Goal: Task Accomplishment & Management: Complete application form

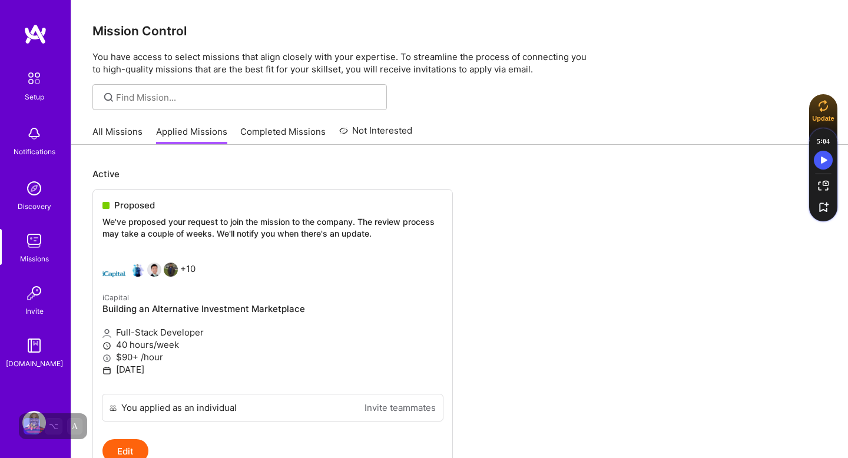
click at [274, 126] on link "Completed Missions" at bounding box center [282, 134] width 85 height 19
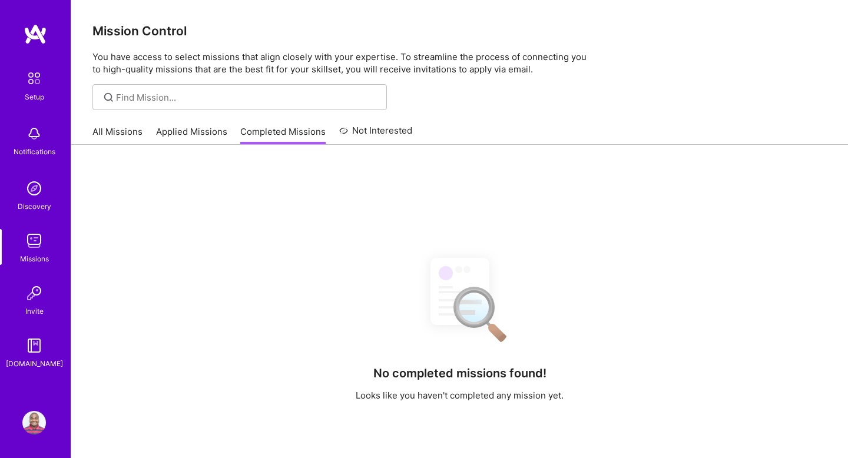
click at [206, 125] on link "Applied Missions" at bounding box center [191, 134] width 71 height 19
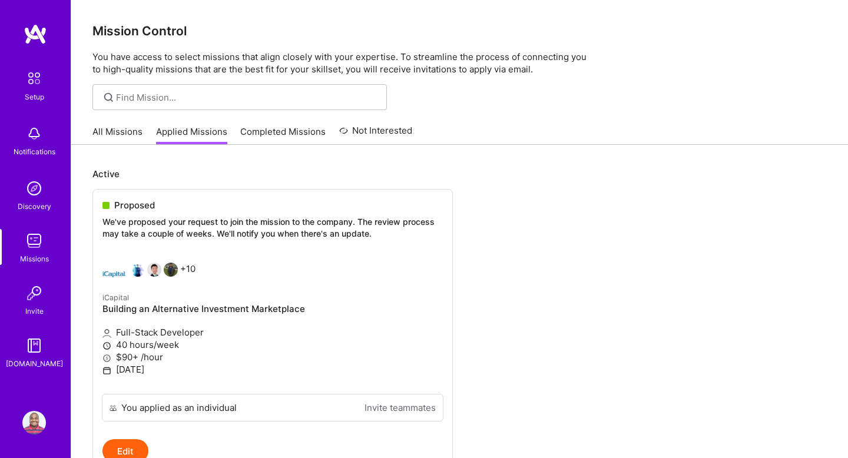
click at [117, 133] on link "All Missions" at bounding box center [117, 134] width 50 height 19
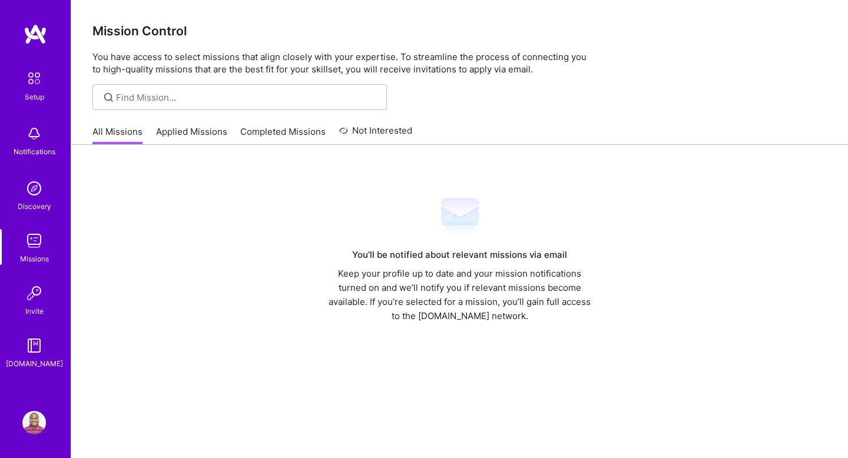
click at [31, 196] on img at bounding box center [34, 189] width 24 height 24
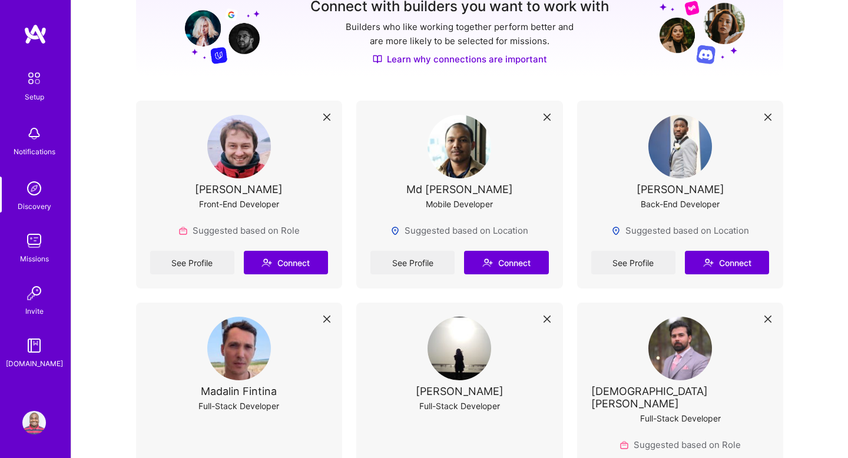
scroll to position [172, 0]
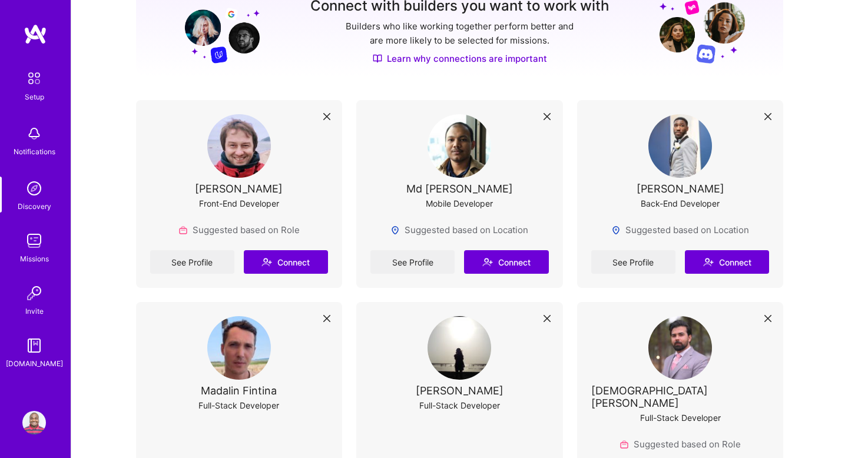
click at [35, 310] on div "Invite" at bounding box center [34, 311] width 18 height 12
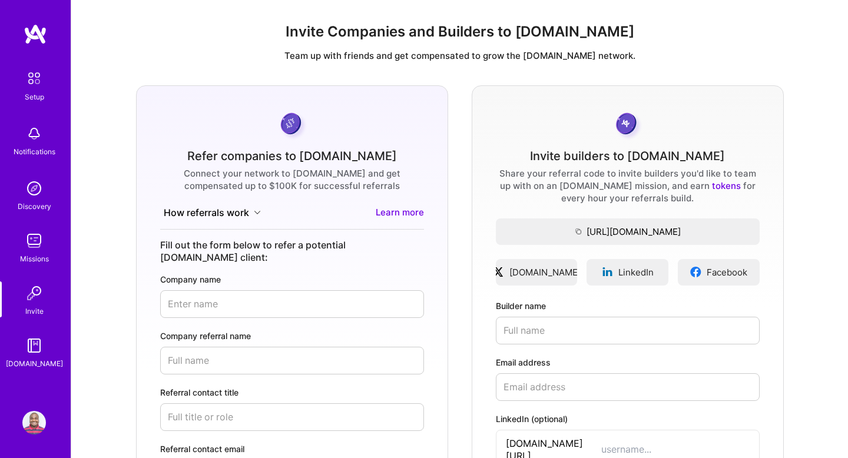
click at [35, 358] on div "[DOMAIN_NAME]" at bounding box center [34, 364] width 57 height 12
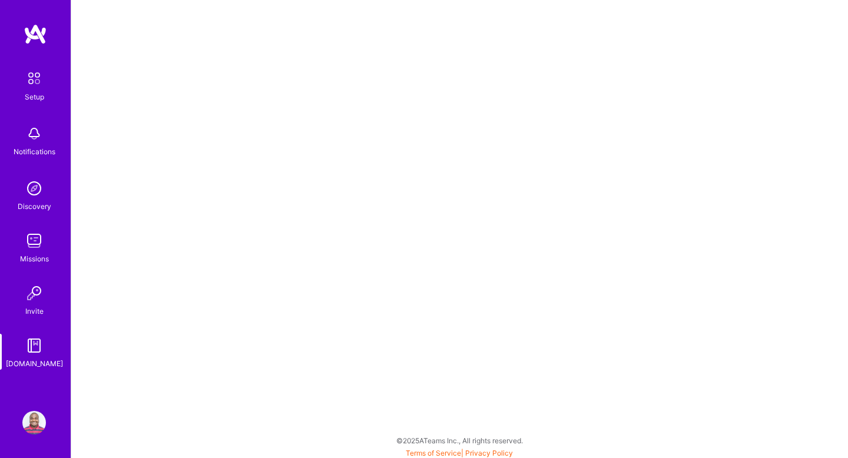
click at [36, 109] on div "Setup Notifications Discovery Missions Invite [DOMAIN_NAME]" at bounding box center [35, 218] width 71 height 304
click at [35, 80] on img at bounding box center [34, 78] width 25 height 25
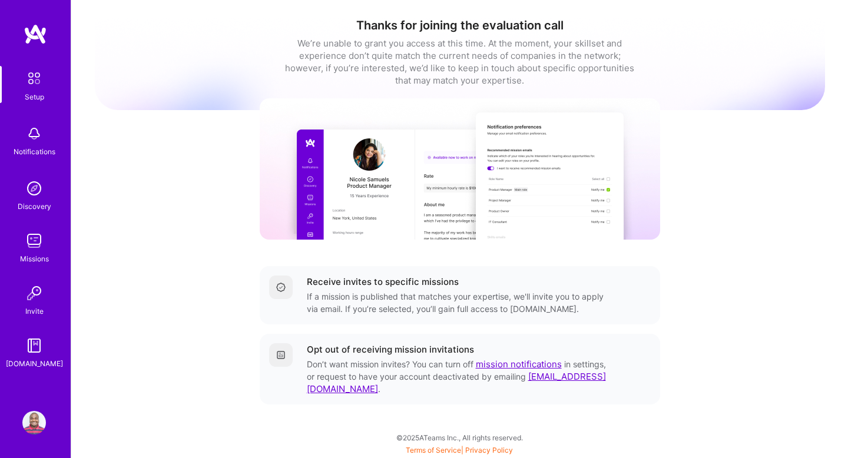
click at [31, 31] on img at bounding box center [36, 34] width 24 height 21
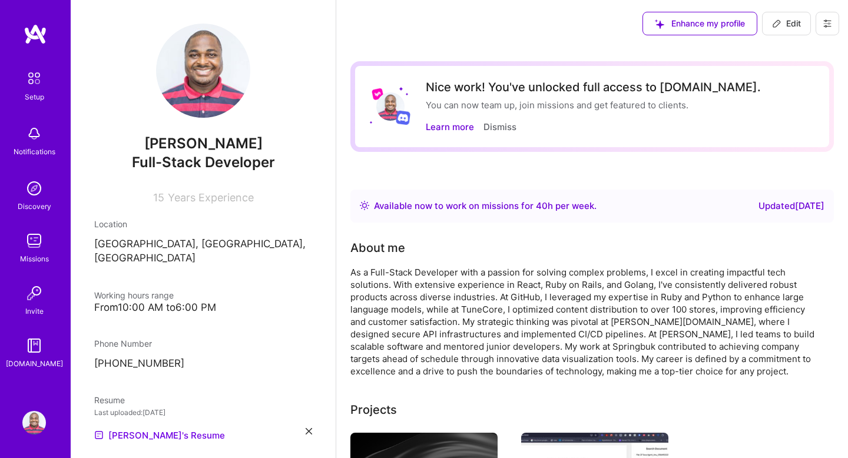
click at [34, 91] on div "Setup" at bounding box center [34, 97] width 19 height 12
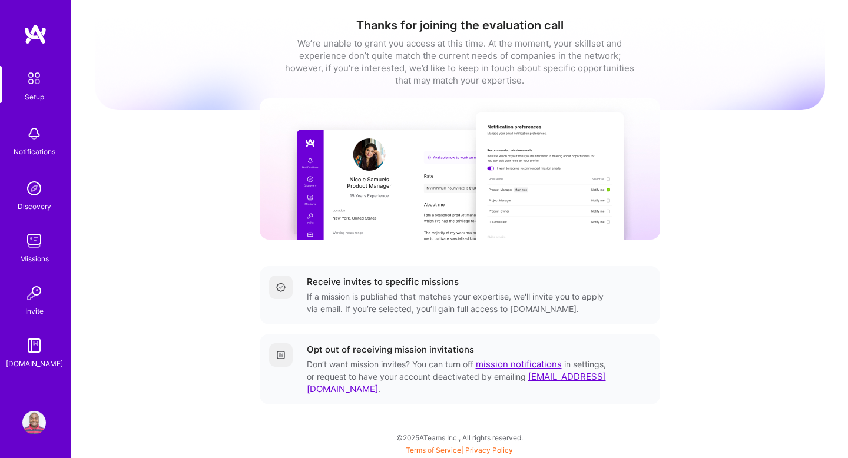
click at [32, 139] on img at bounding box center [34, 134] width 24 height 24
click at [42, 198] on img at bounding box center [34, 189] width 24 height 24
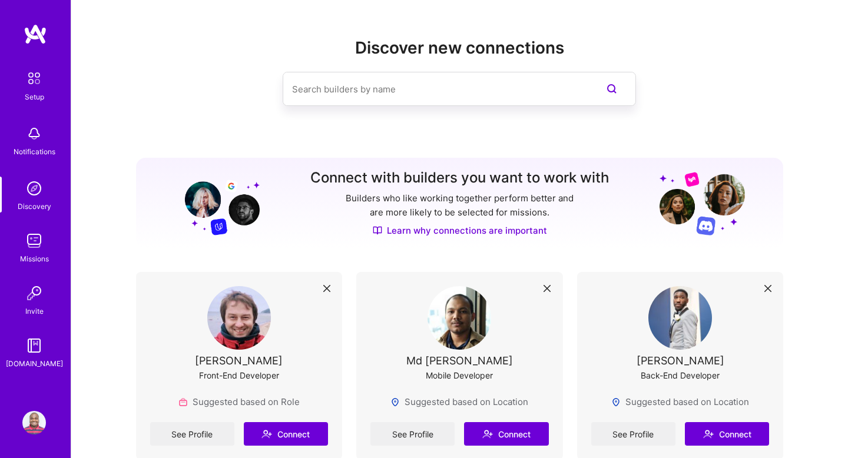
click at [33, 240] on img at bounding box center [34, 241] width 24 height 24
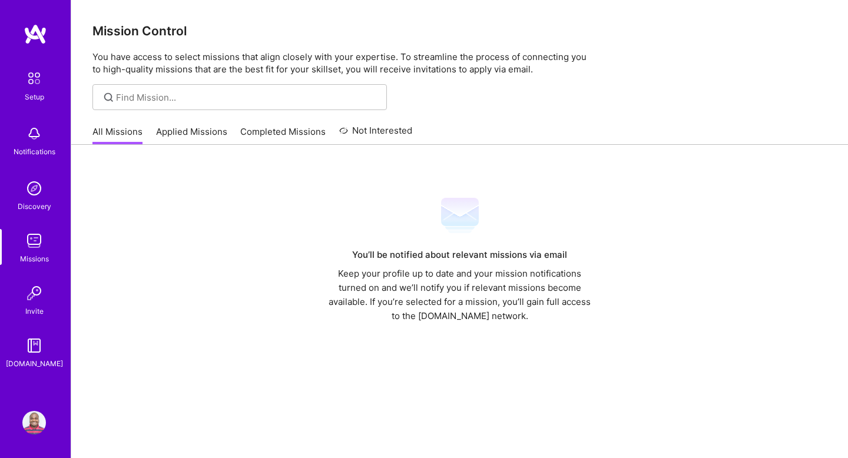
click at [208, 130] on link "Applied Missions" at bounding box center [191, 134] width 71 height 19
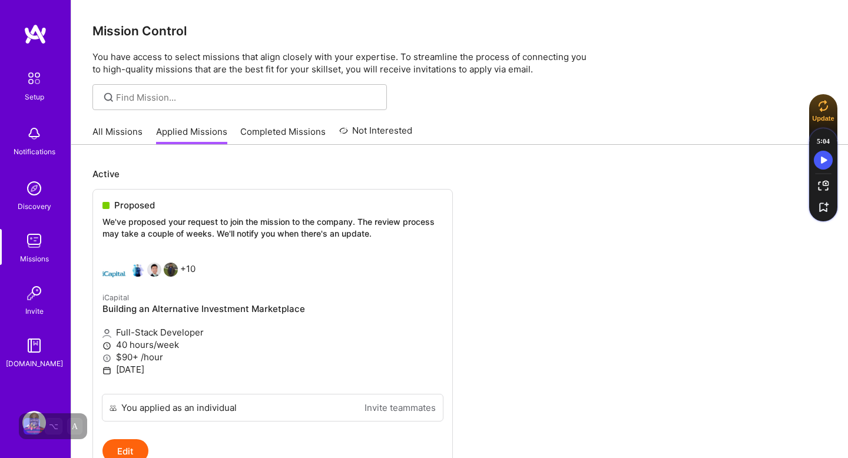
click at [281, 134] on link "Completed Missions" at bounding box center [282, 134] width 85 height 19
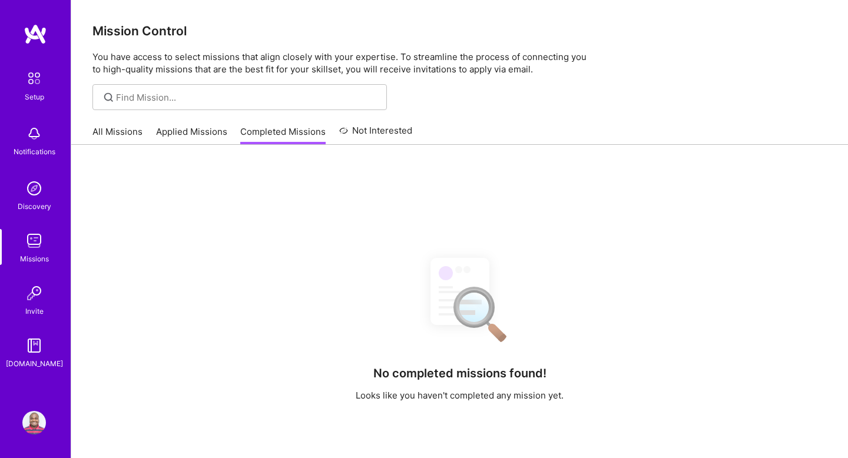
click at [193, 129] on link "Applied Missions" at bounding box center [191, 134] width 71 height 19
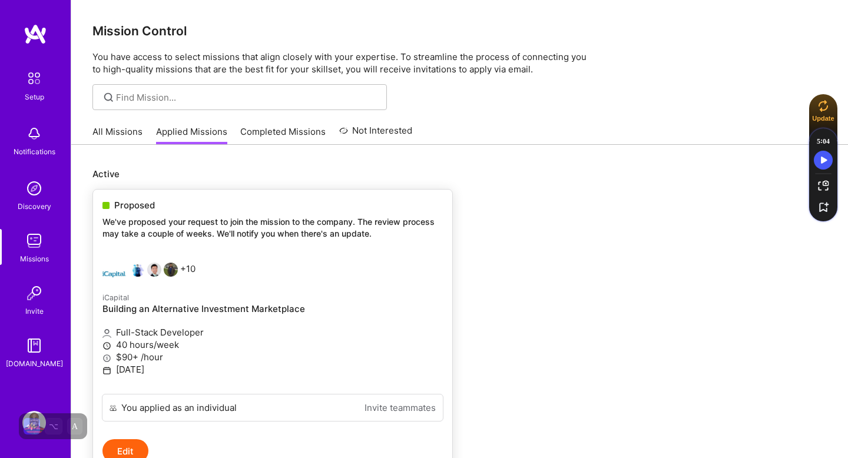
click at [193, 270] on div "+10" at bounding box center [148, 275] width 93 height 24
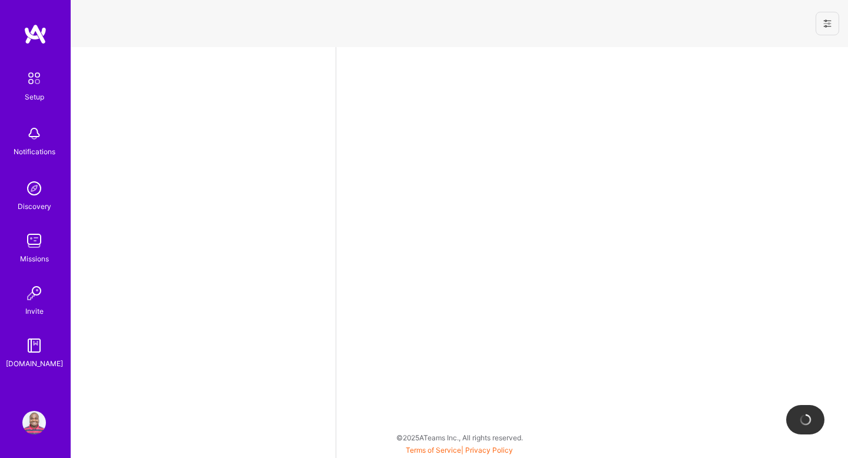
select select "CA"
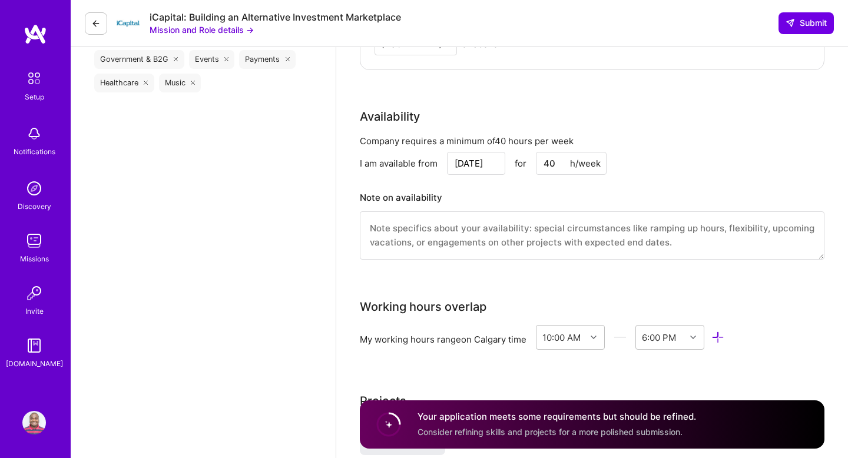
scroll to position [836, 0]
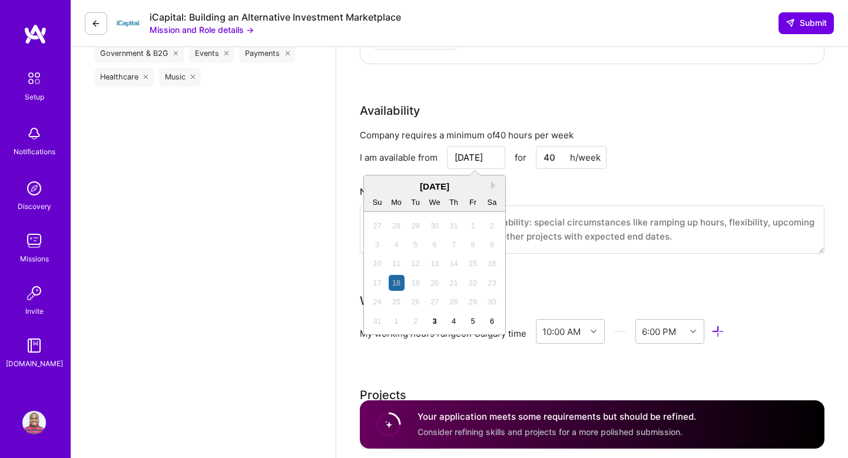
click at [478, 160] on input "[DATE]" at bounding box center [476, 157] width 58 height 23
click at [663, 160] on div "I am available from [DATE] Next Month [DATE] Su Mo Tu We Th Fr Sa 27 28 29 30 3…" at bounding box center [592, 157] width 465 height 23
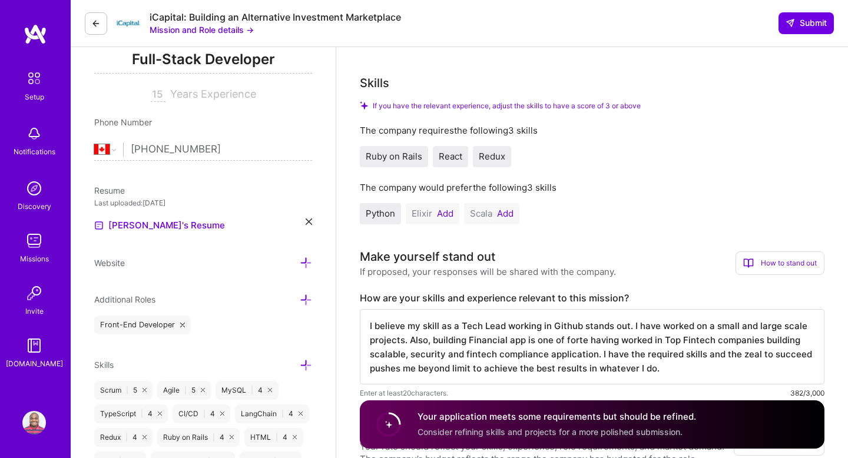
scroll to position [0, 0]
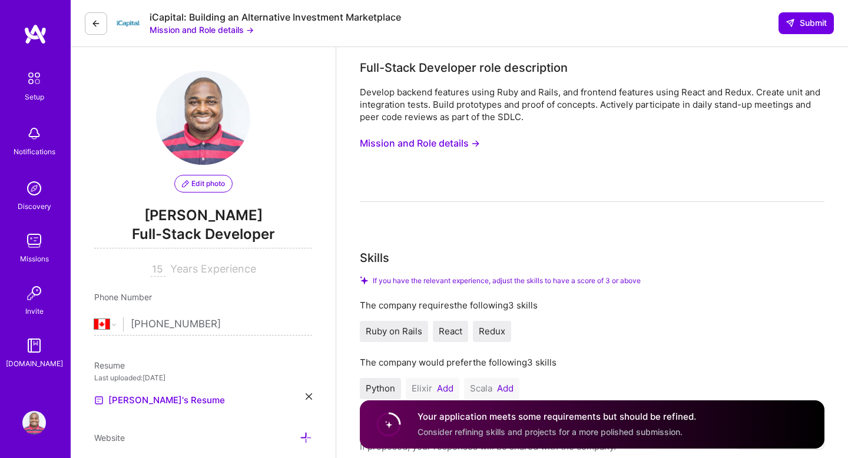
click at [29, 34] on img at bounding box center [36, 34] width 24 height 21
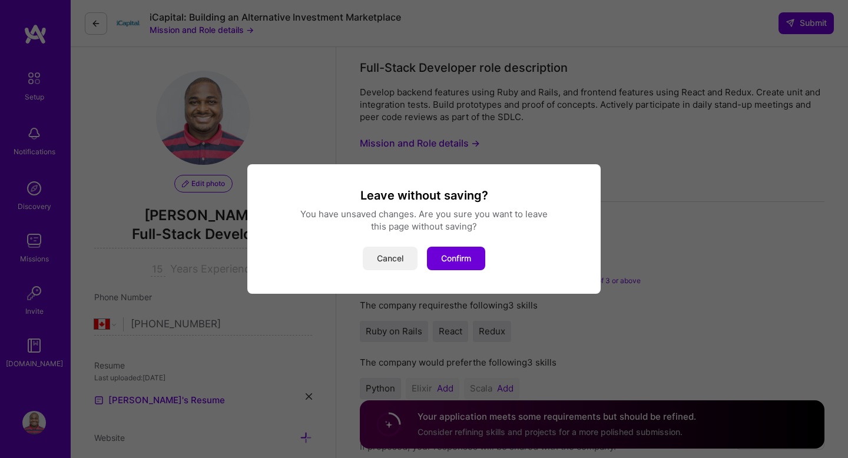
click at [373, 256] on button "Cancel" at bounding box center [390, 259] width 55 height 24
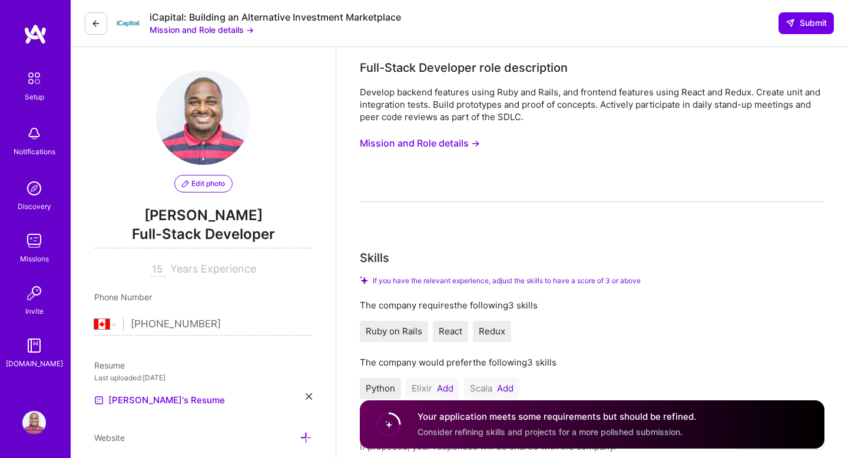
click at [35, 78] on img at bounding box center [34, 78] width 25 height 25
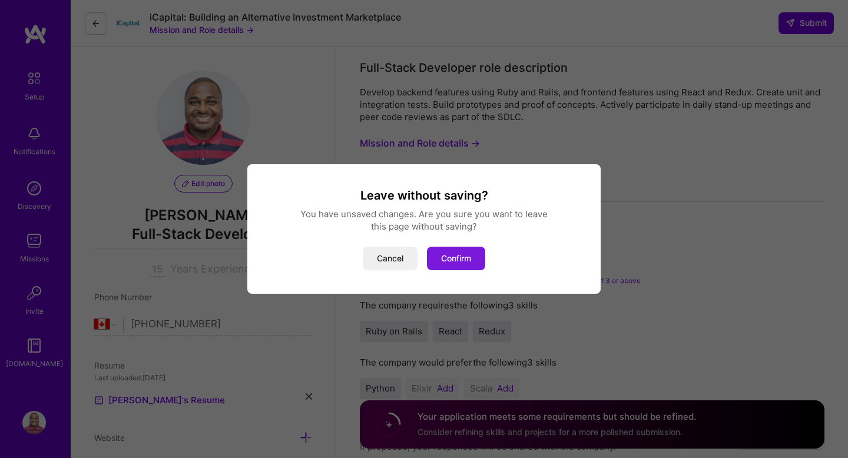
click at [461, 259] on button "Confirm" at bounding box center [456, 259] width 58 height 24
